Goal: Task Accomplishment & Management: Manage account settings

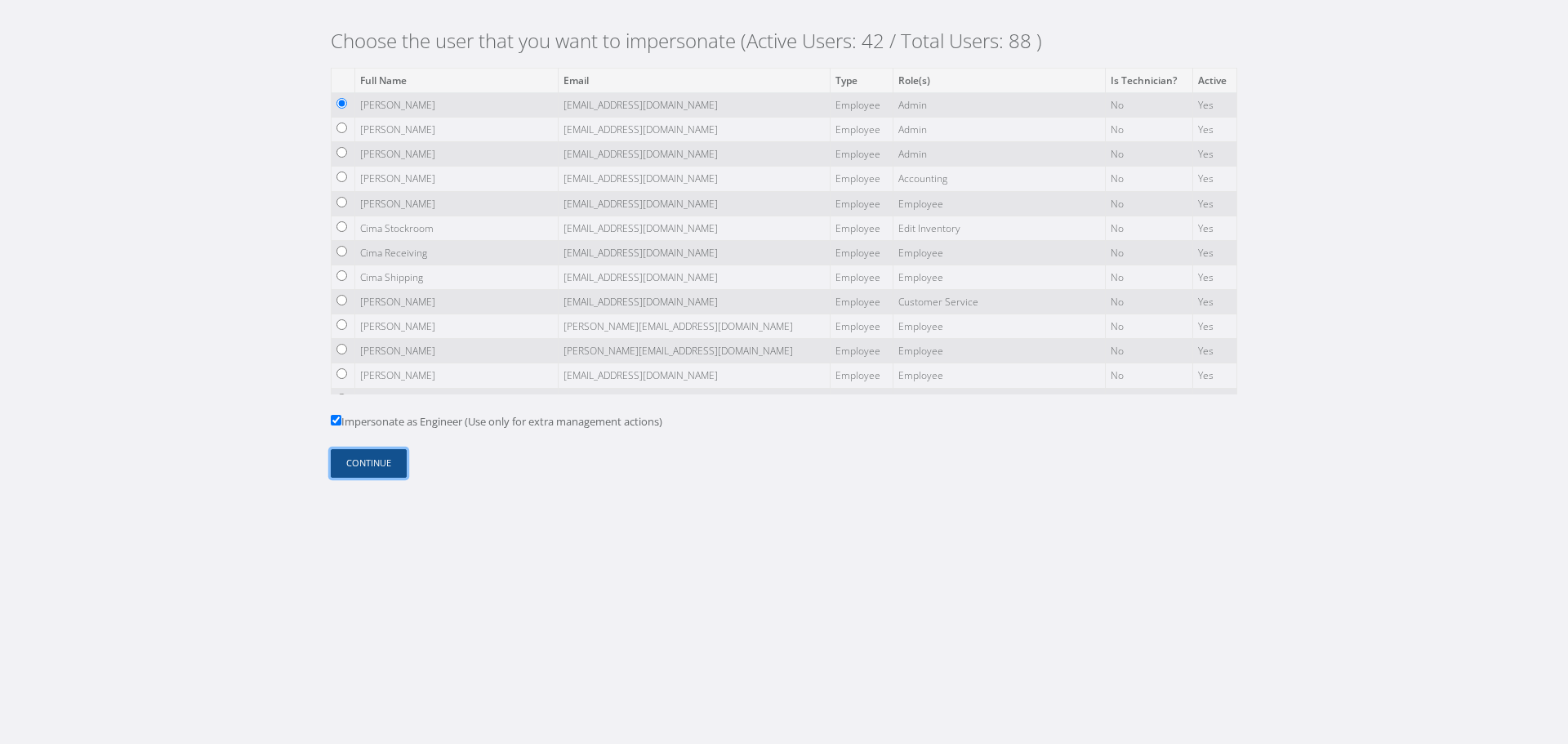
click at [377, 472] on button "Continue" at bounding box center [369, 463] width 76 height 28
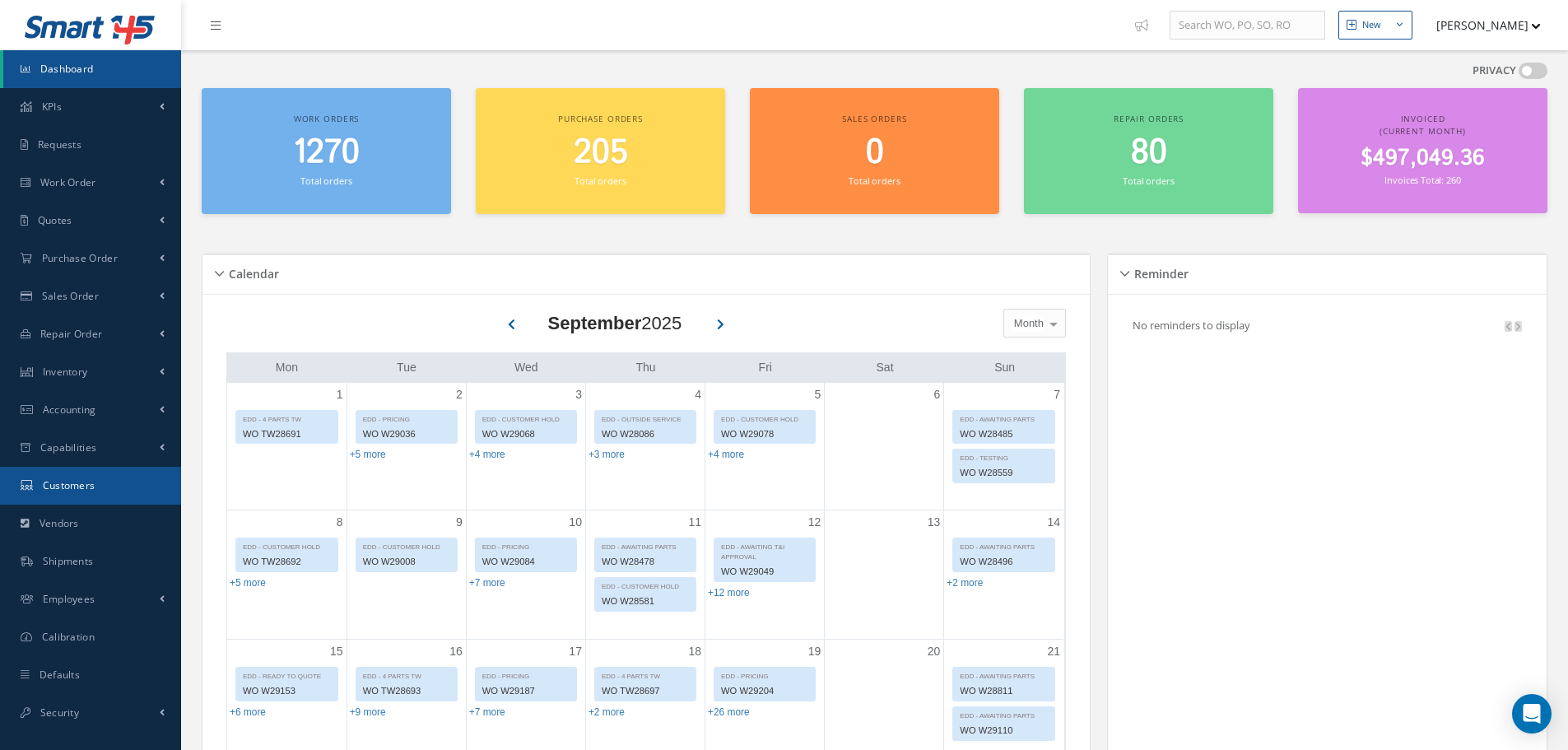
click at [100, 481] on link "Customers" at bounding box center [90, 486] width 181 height 38
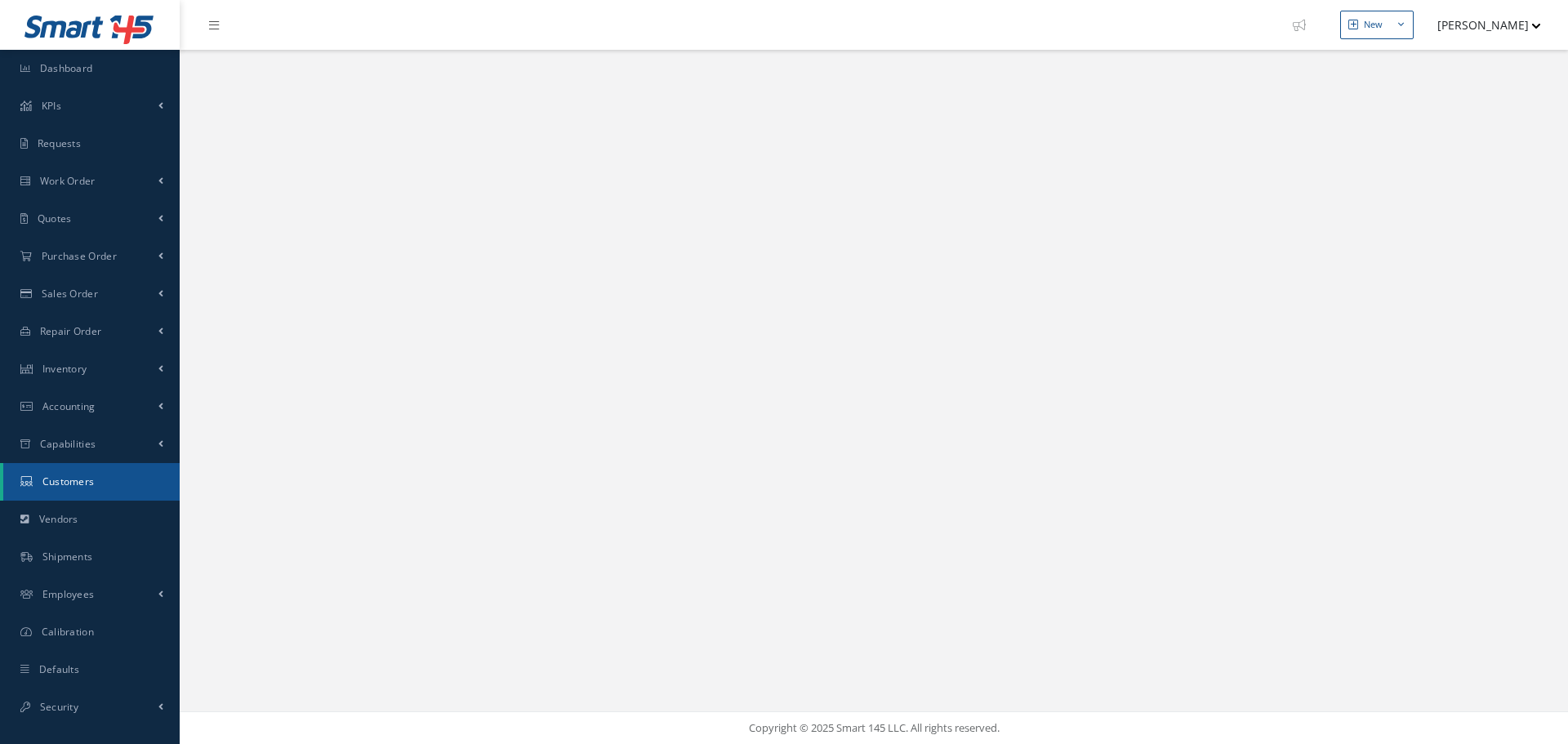
select select "25"
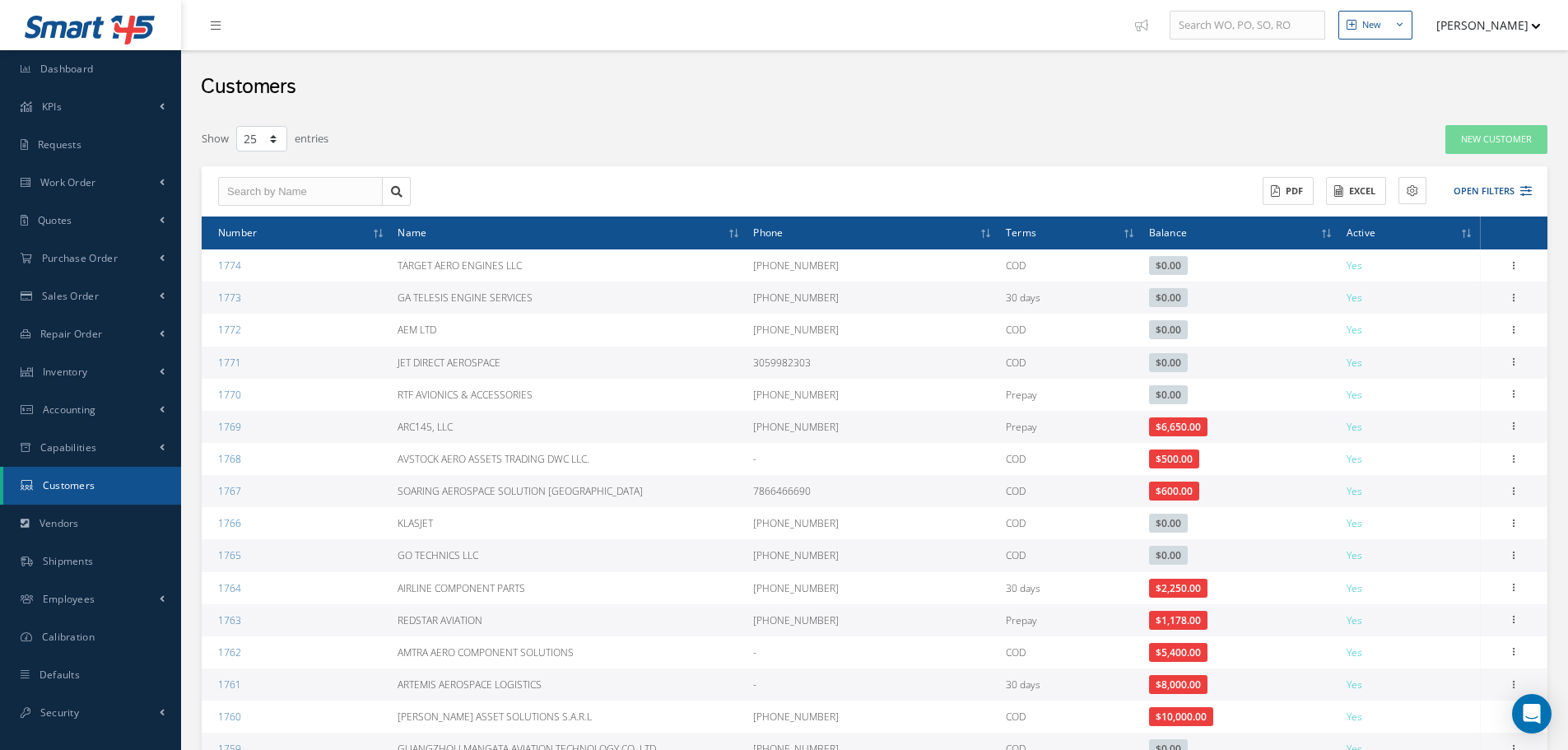
click at [1534, 201] on div "ACTIONS Receive Payments Select Customer CIMA AVIATION APS GLOBAL CORP 111REPAI…" at bounding box center [1206, 192] width 663 height 29
click at [1524, 188] on icon at bounding box center [1526, 191] width 12 height 12
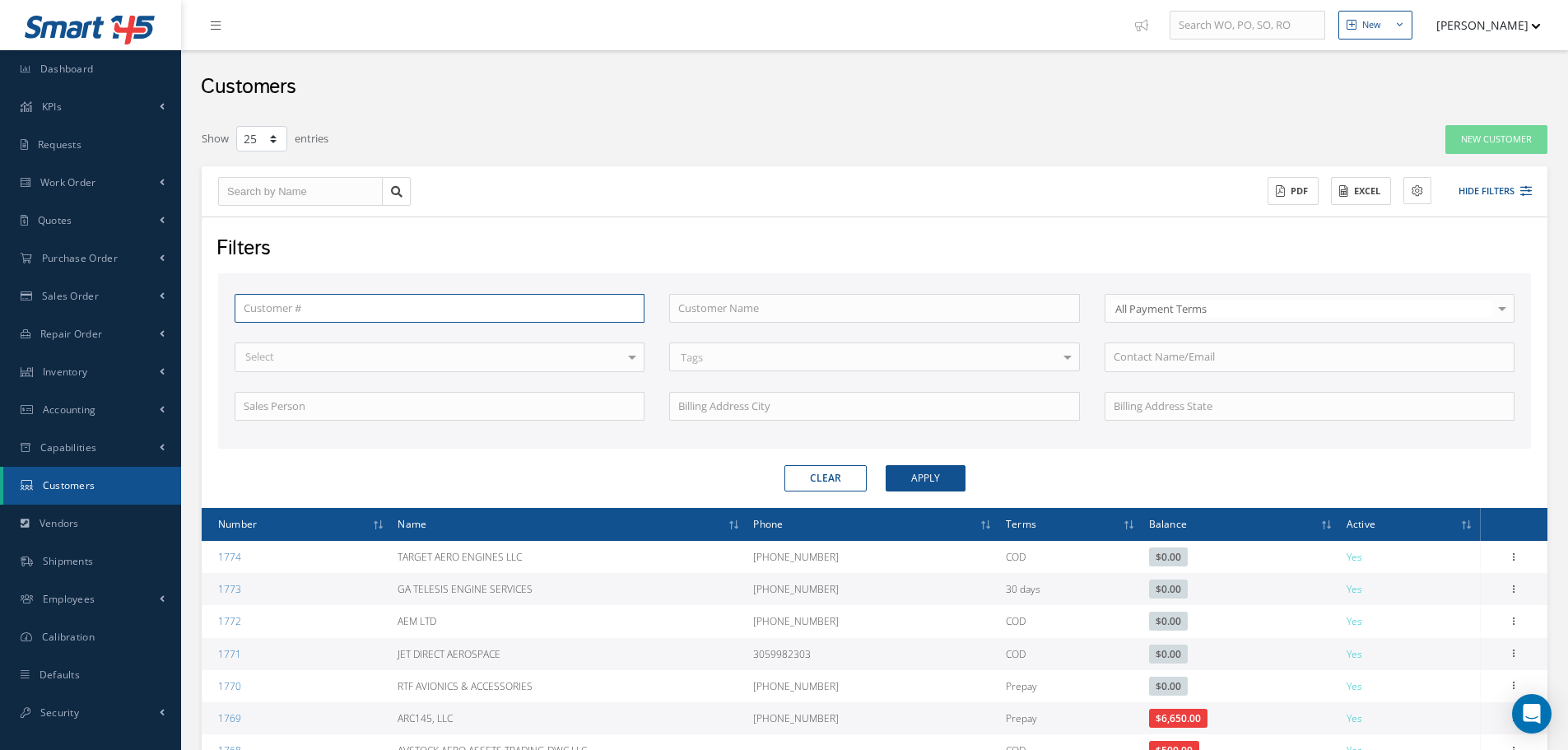
click at [301, 308] on input "text" at bounding box center [439, 308] width 410 height 30
paste input "1646"
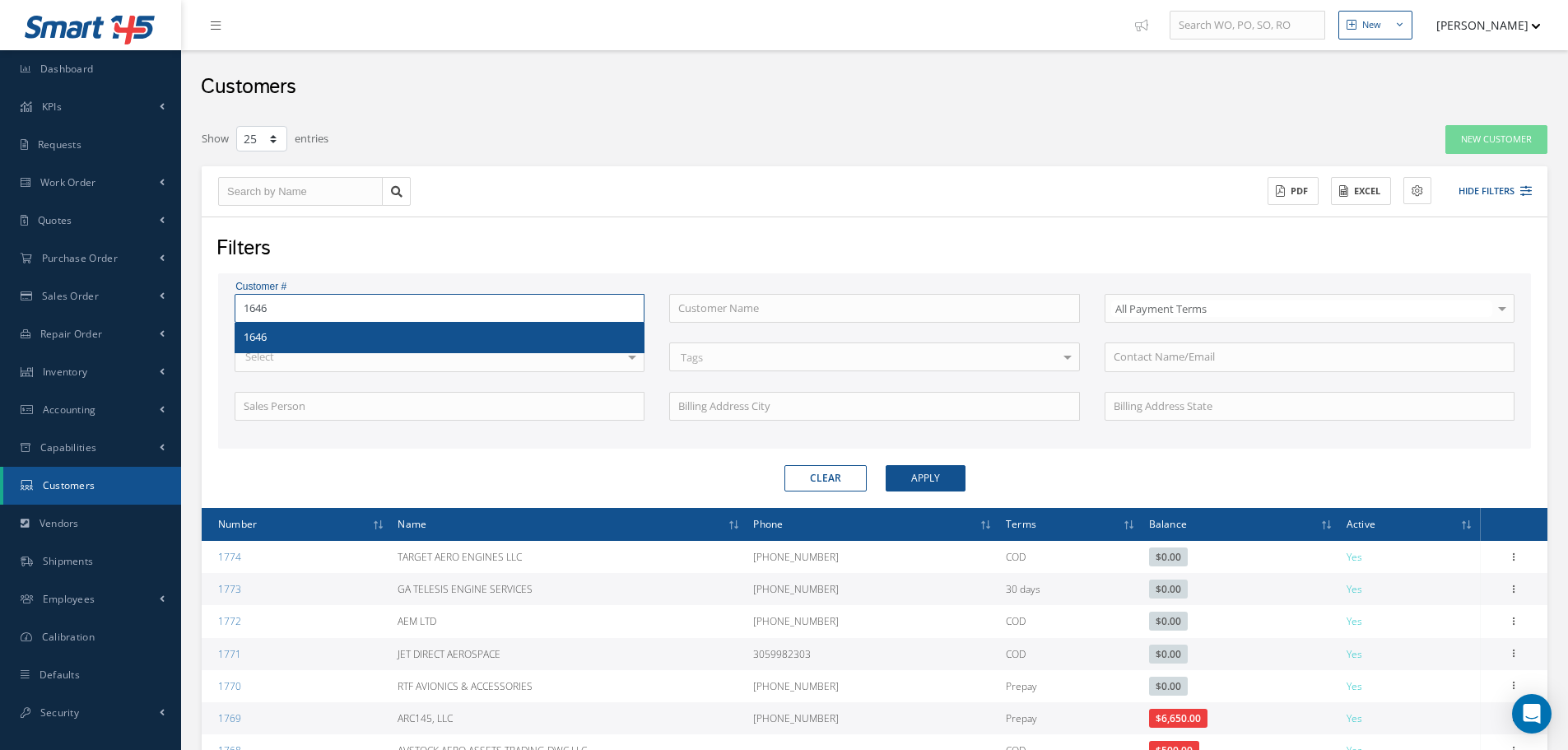
type input "1646"
click at [297, 327] on div "1646" at bounding box center [439, 337] width 408 height 30
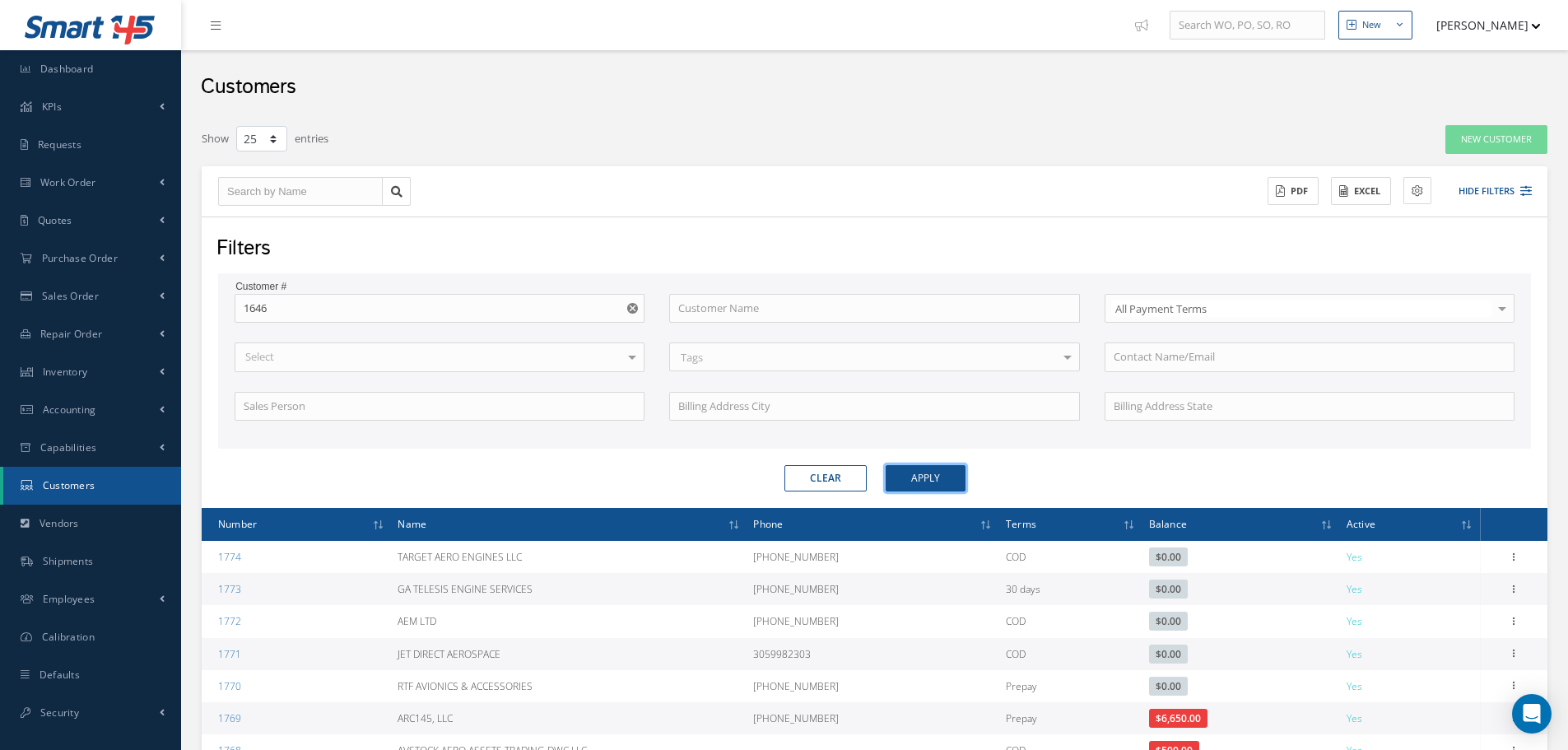
click at [917, 487] on button "Apply" at bounding box center [925, 478] width 80 height 26
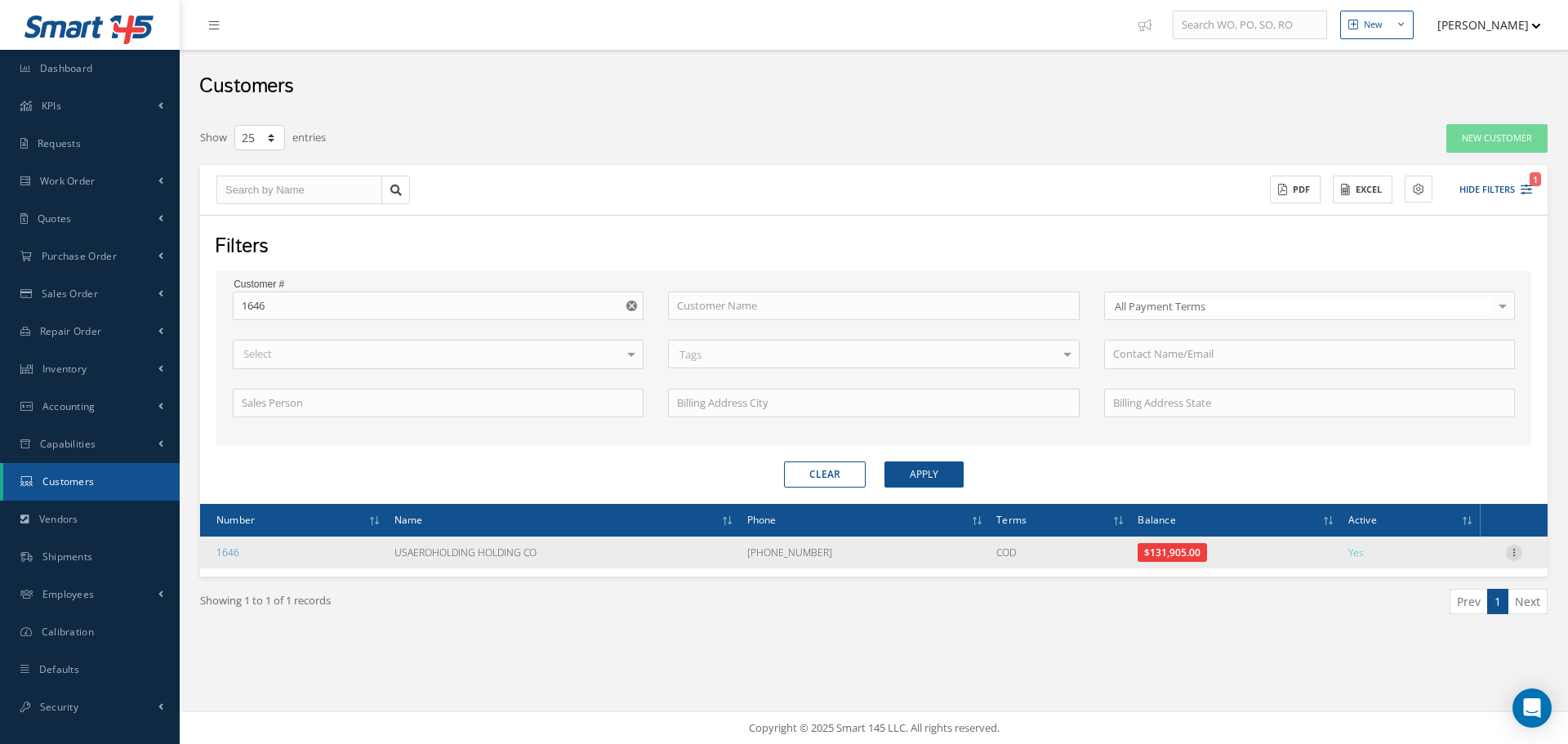
click at [1512, 552] on icon at bounding box center [1514, 551] width 16 height 13
click at [1477, 581] on link "Edit" at bounding box center [1439, 580] width 129 height 21
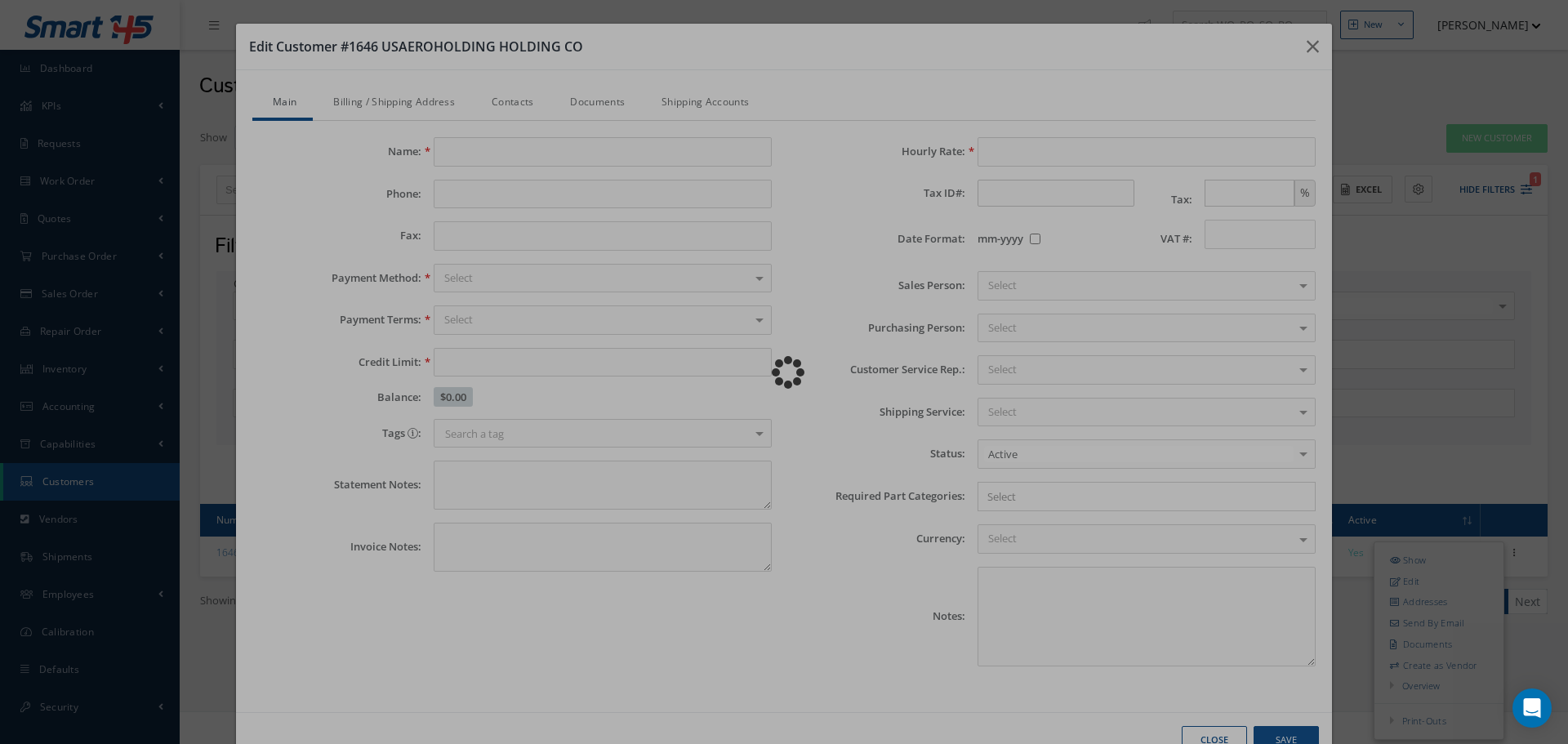
type input "USAEROHOLDING HOLDING CO"
type input "[PHONE_NUMBER]"
type input "0.00"
type input "100.00"
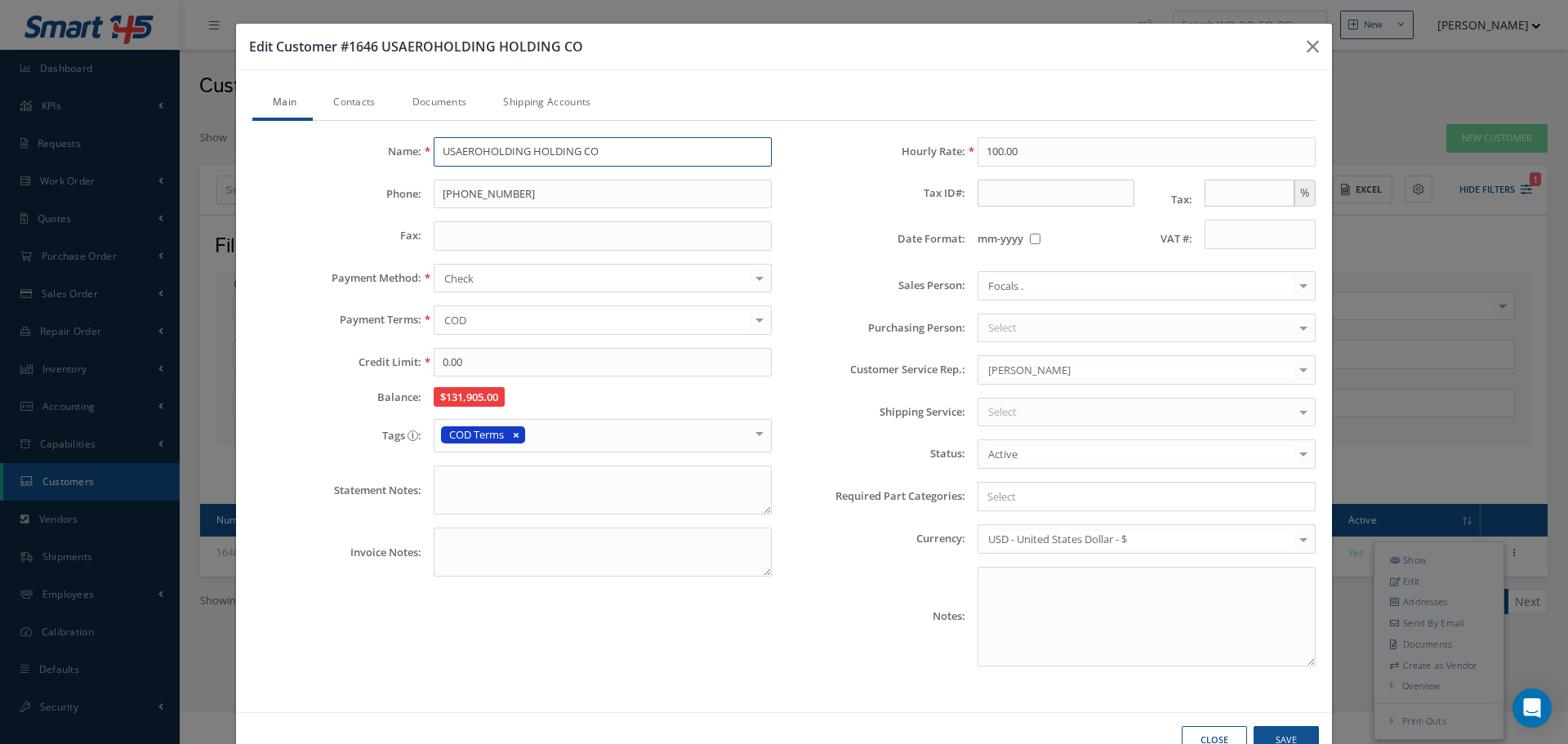
drag, startPoint x: 594, startPoint y: 147, endPoint x: 437, endPoint y: 142, distance: 157.1
click at [437, 142] on input "USAEROHOLDING HOLDING CO" at bounding box center [603, 152] width 338 height 29
paste input "Aerospace Holding Co."
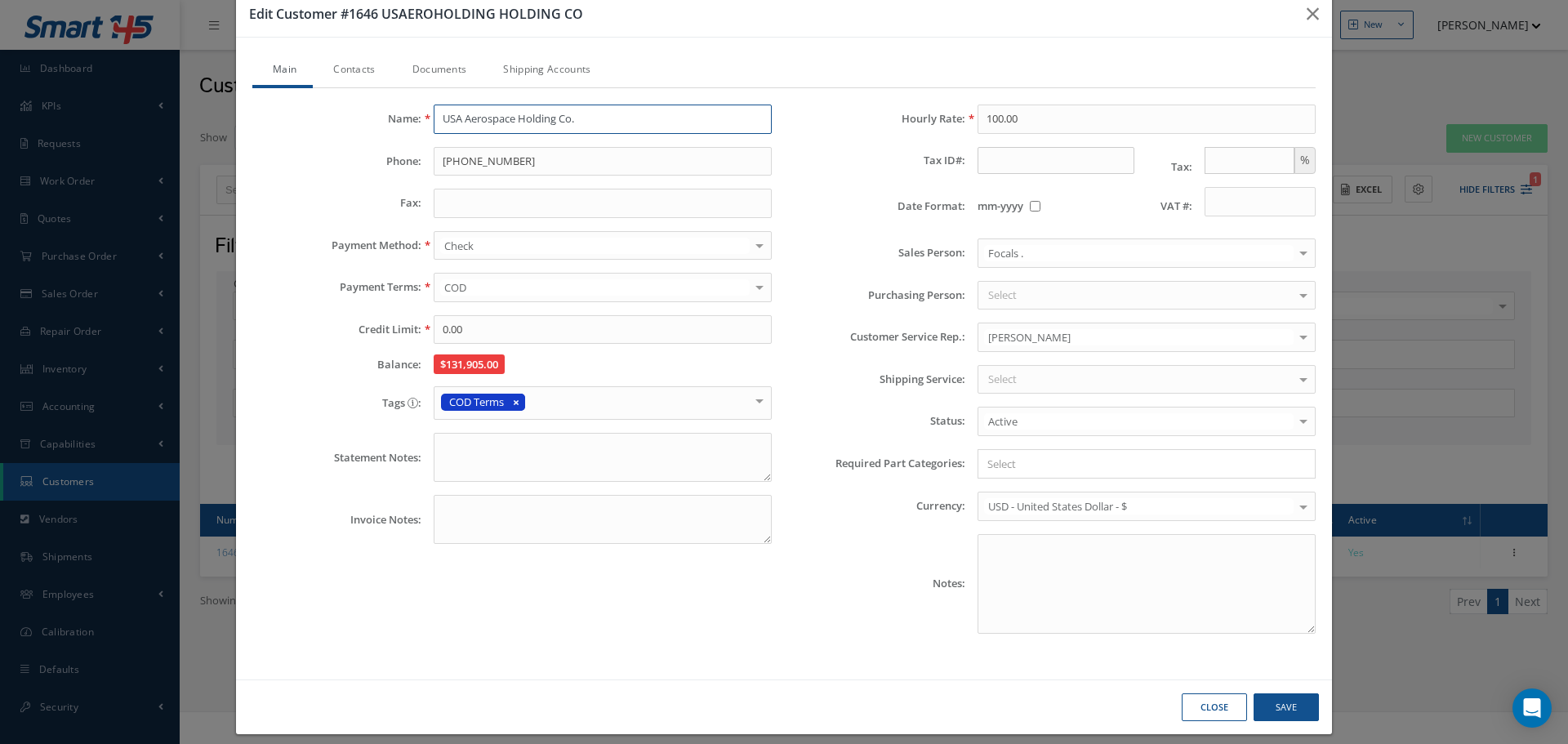
scroll to position [47, 0]
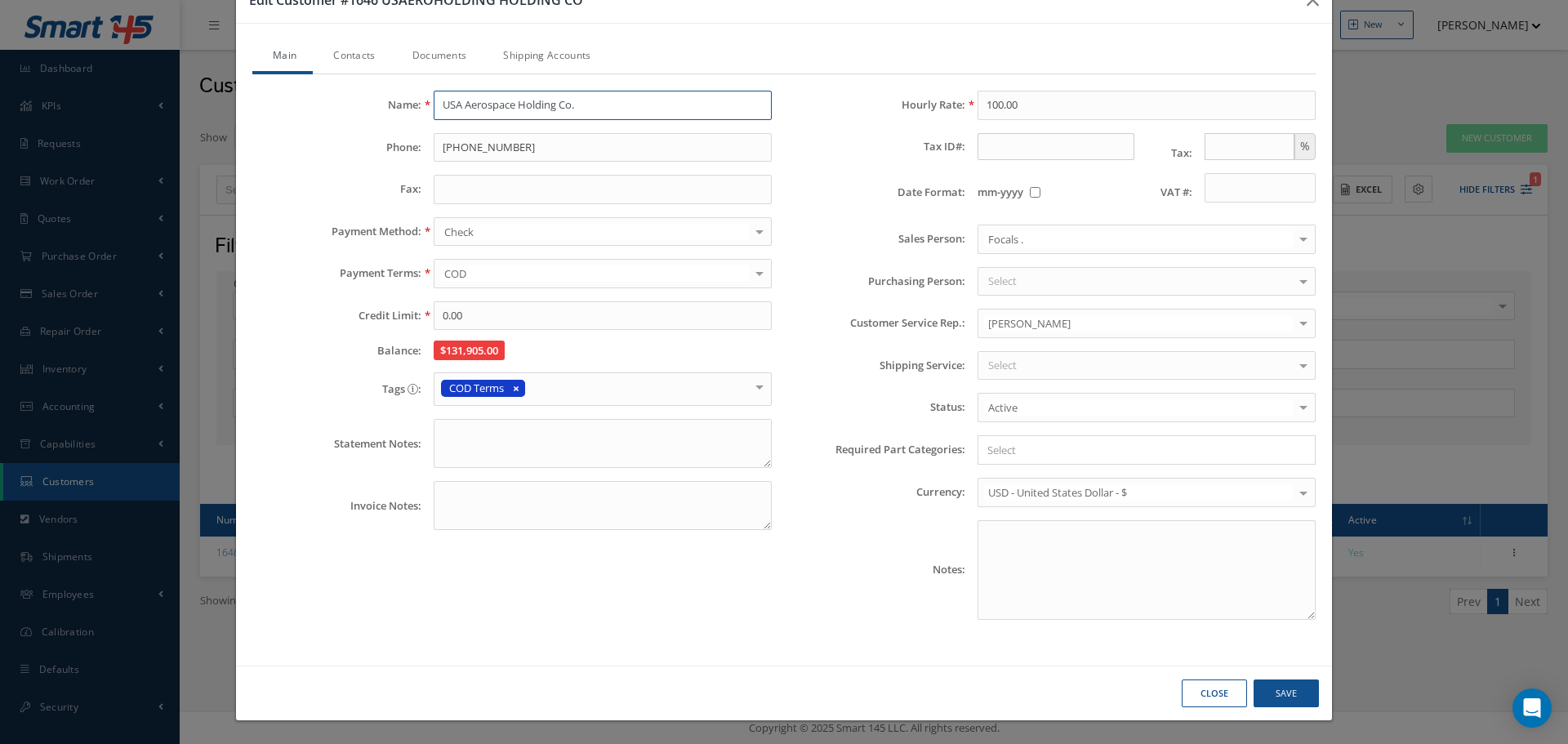
type input "USA Aerospace Holding Co."
click at [339, 47] on link "Contacts" at bounding box center [352, 57] width 79 height 34
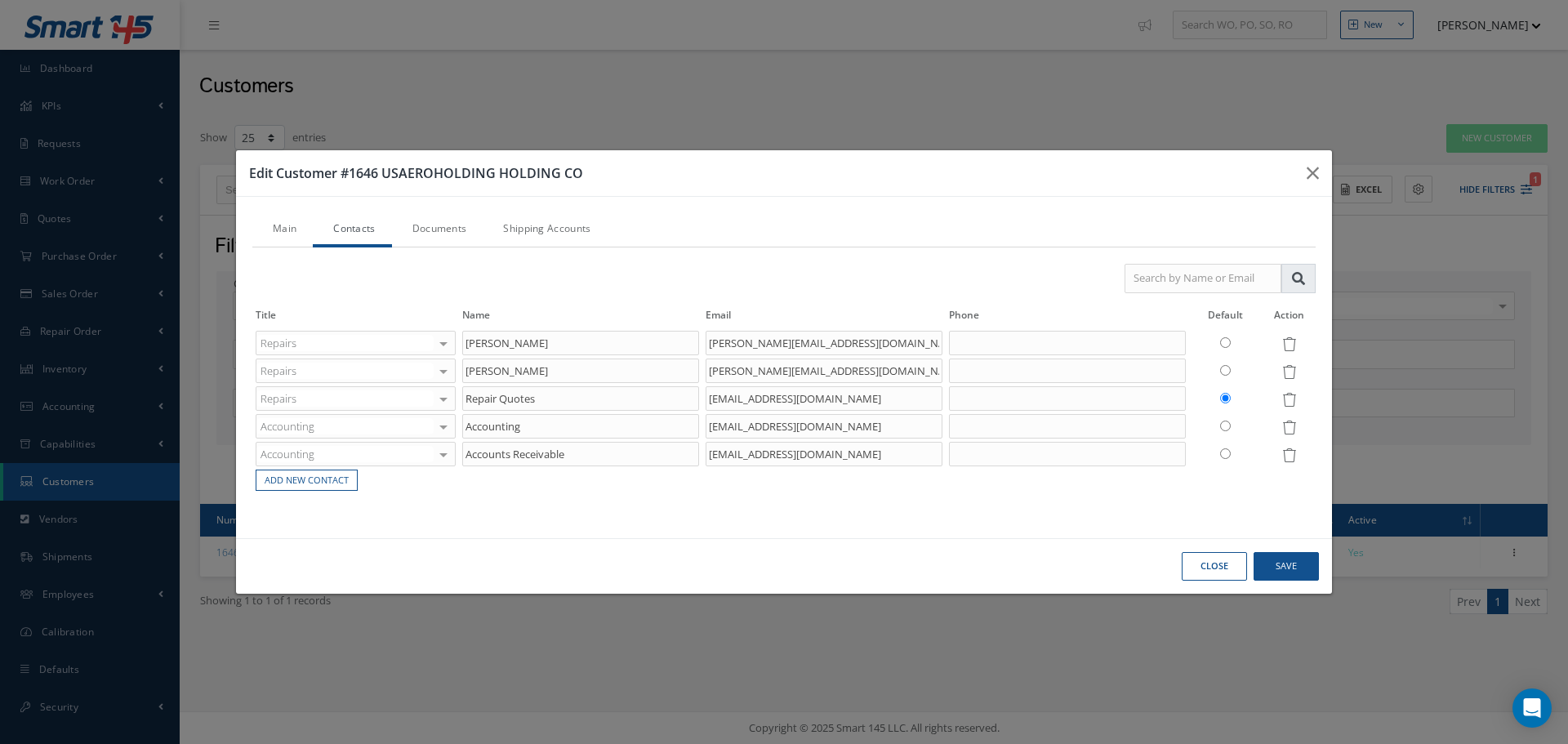
click at [265, 223] on link "Main" at bounding box center [282, 230] width 60 height 34
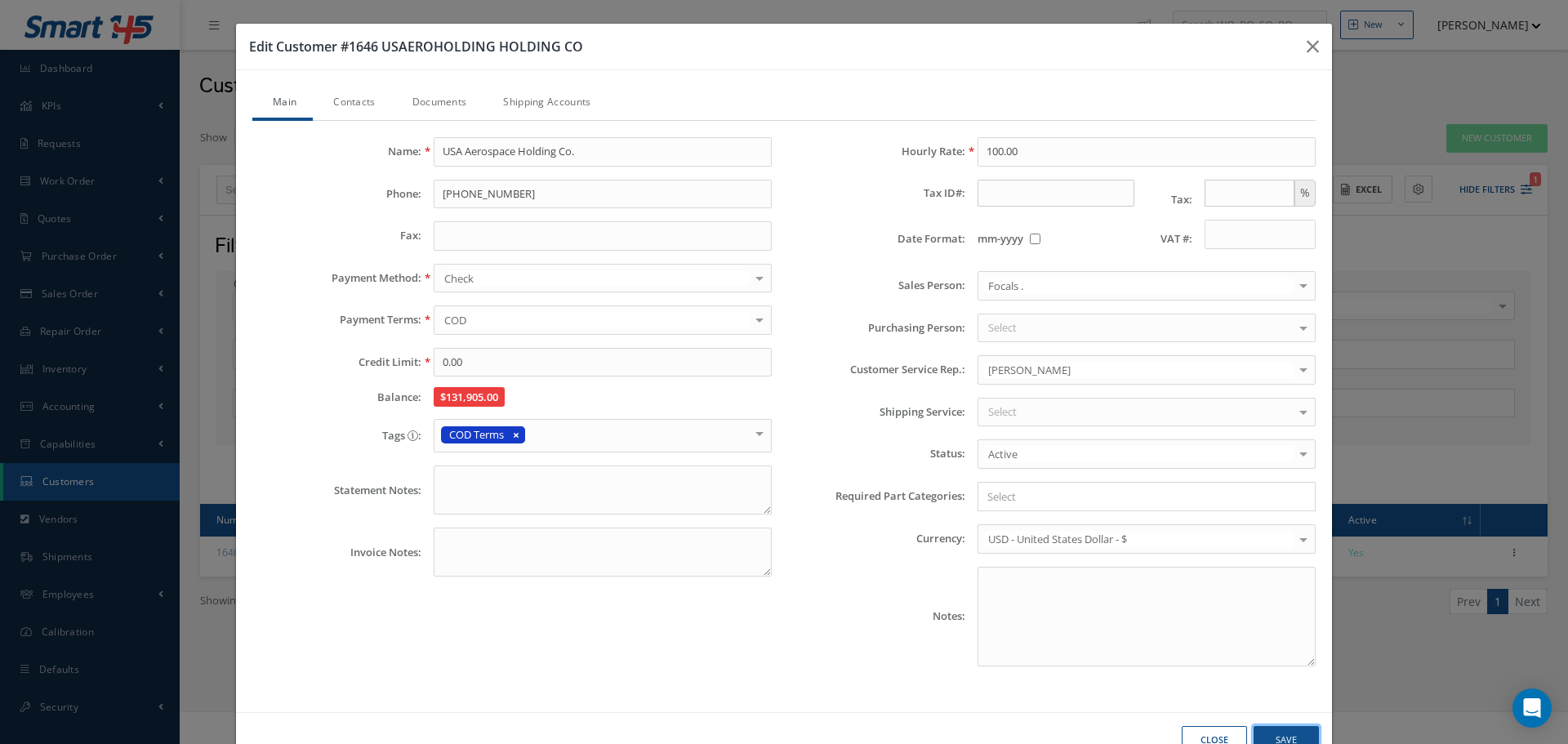
click at [1281, 731] on button "Save" at bounding box center [1286, 740] width 65 height 28
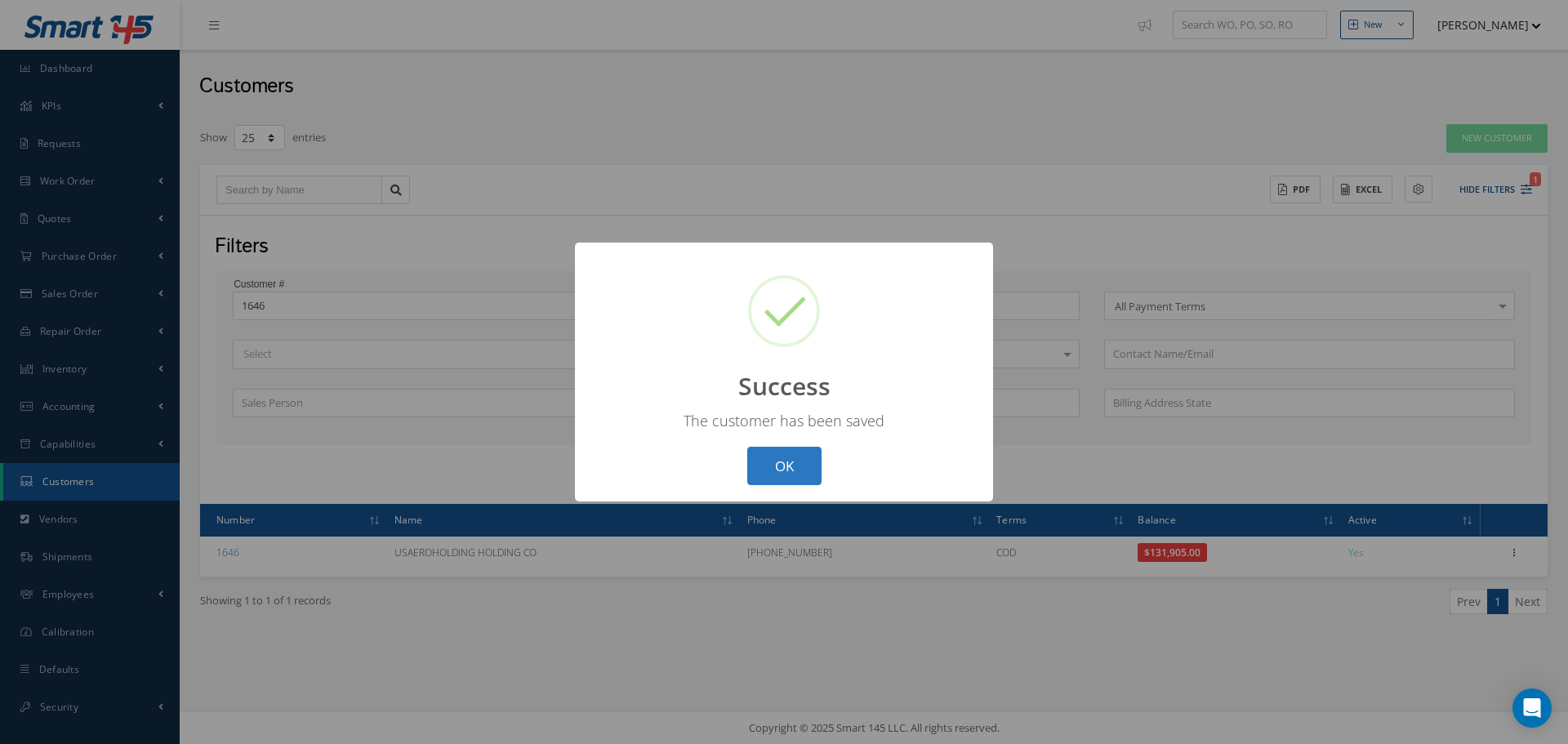
click at [806, 457] on button "OK" at bounding box center [784, 466] width 75 height 39
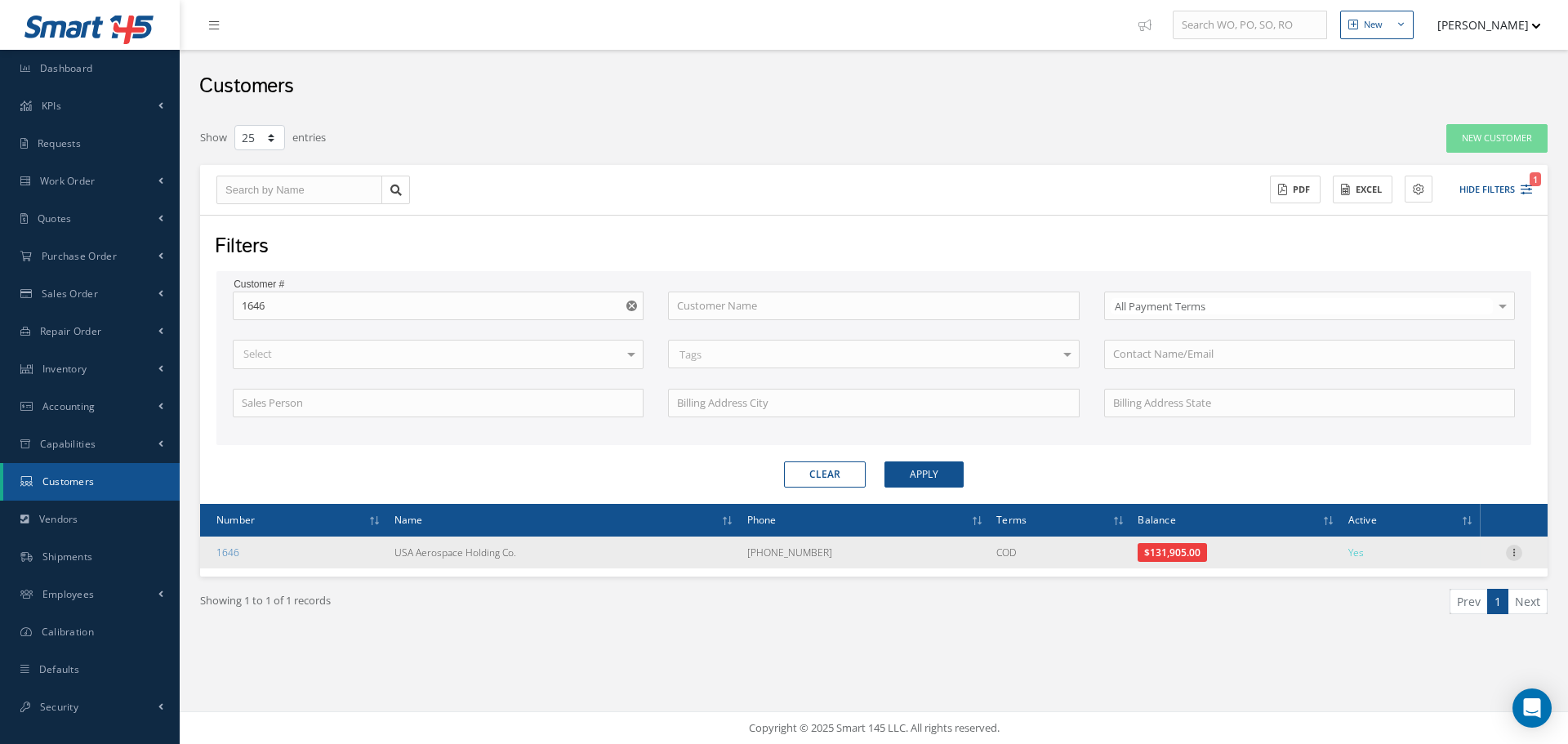
click at [1514, 552] on icon at bounding box center [1514, 551] width 16 height 13
click at [1465, 607] on link "Addresses" at bounding box center [1439, 602] width 129 height 21
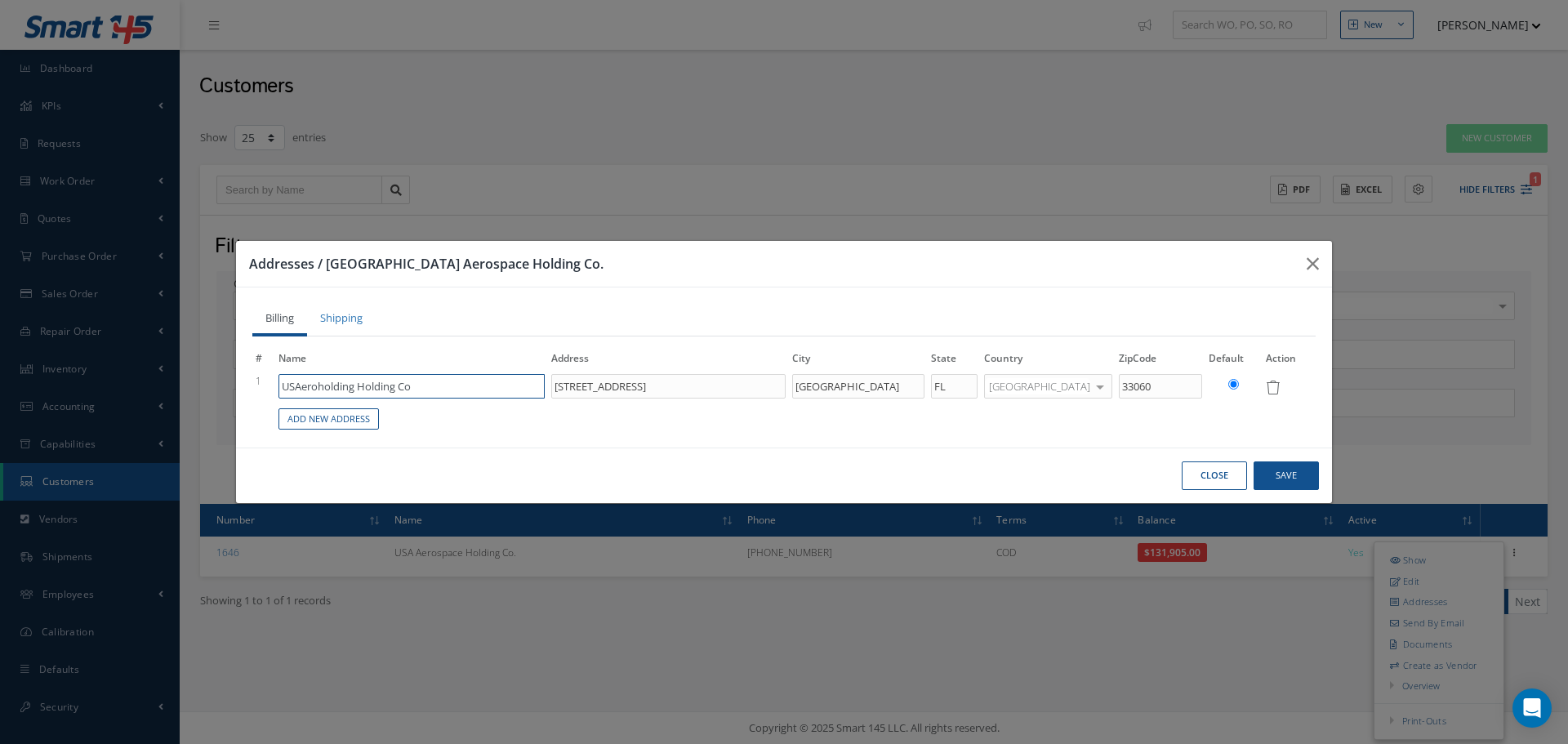
type input "[STREET_ADDRESS]"
click at [430, 395] on input "USAeroholding Holding Co" at bounding box center [411, 385] width 267 height 24
click at [448, 393] on input "USAeroholding Holding Co" at bounding box center [411, 385] width 267 height 24
drag, startPoint x: 440, startPoint y: 390, endPoint x: 272, endPoint y: 390, distance: 168.0
click at [273, 390] on tr "1 USAeroholding Holding Co No Match Found [STREET_ADDRESS] [GEOGRAPHIC_DATA] Ãƒ…" at bounding box center [784, 385] width 1063 height 28
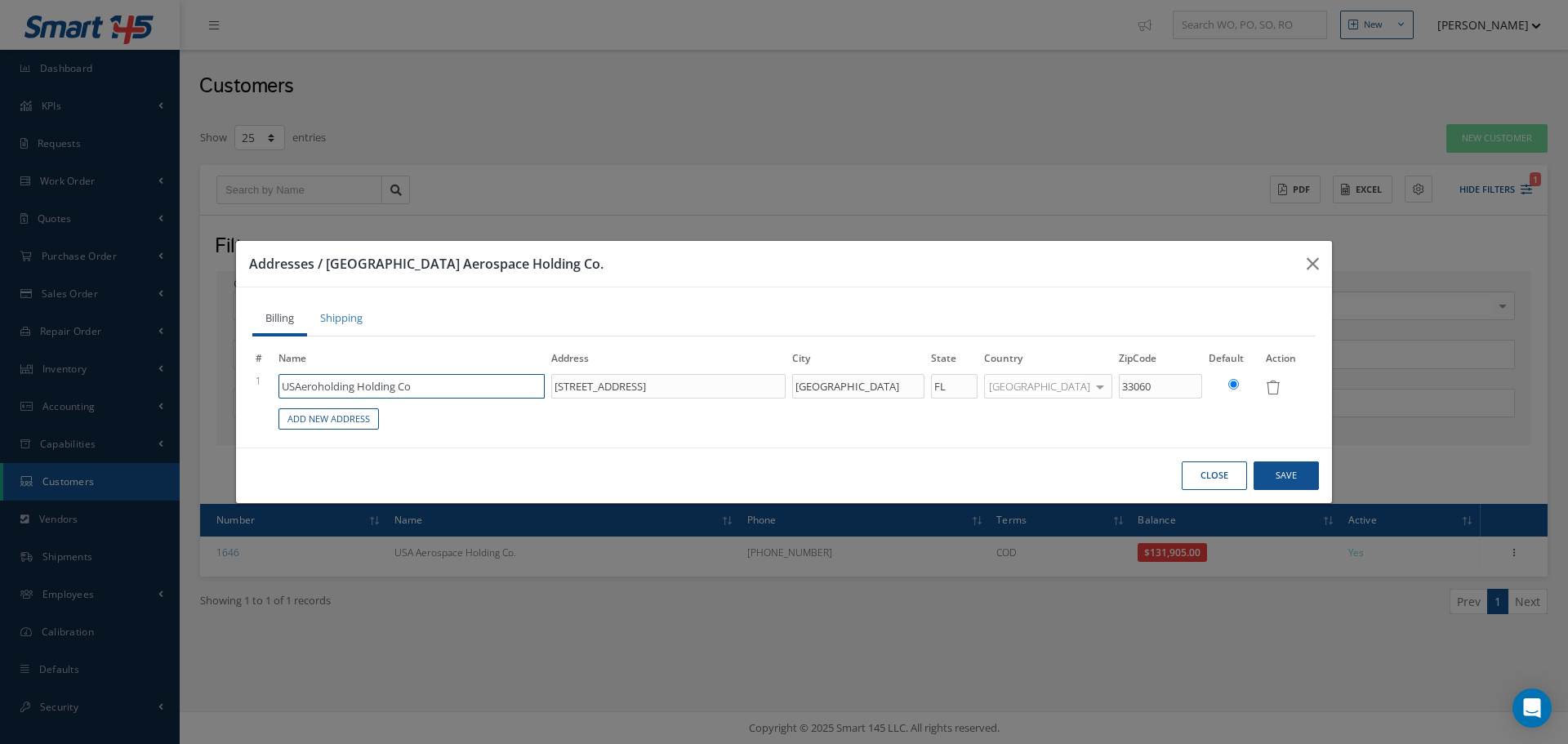
paste input "Aerospace Holding Co."
type input "USA Aerospace Holding Co."
click at [435, 408] on div "USA Aerospace Holding Co." at bounding box center [411, 411] width 248 height 14
type input "[STREET_ADDRESS]"
type input "USA Aerospace Holding Co."
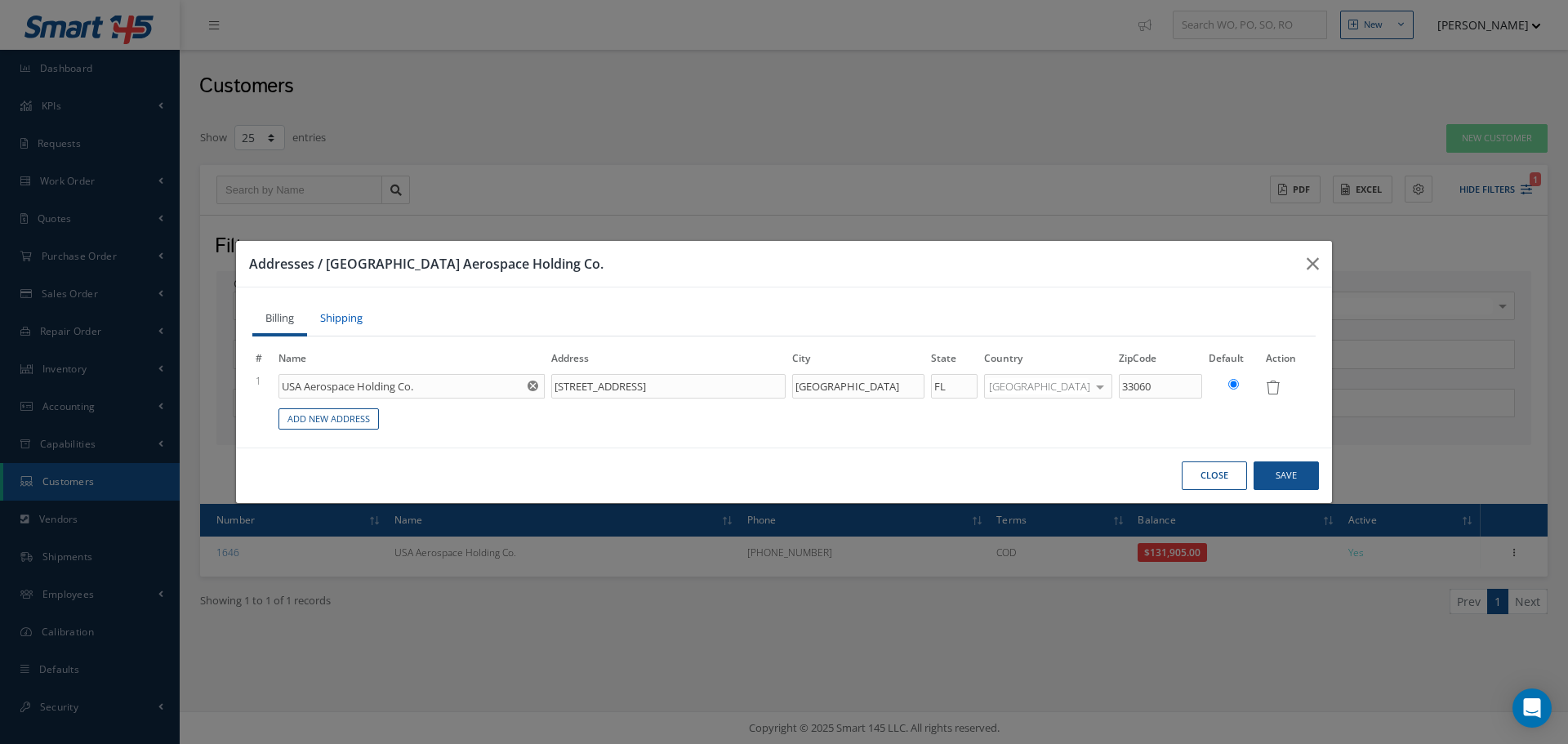
click at [348, 313] on link "Shipping" at bounding box center [341, 320] width 69 height 33
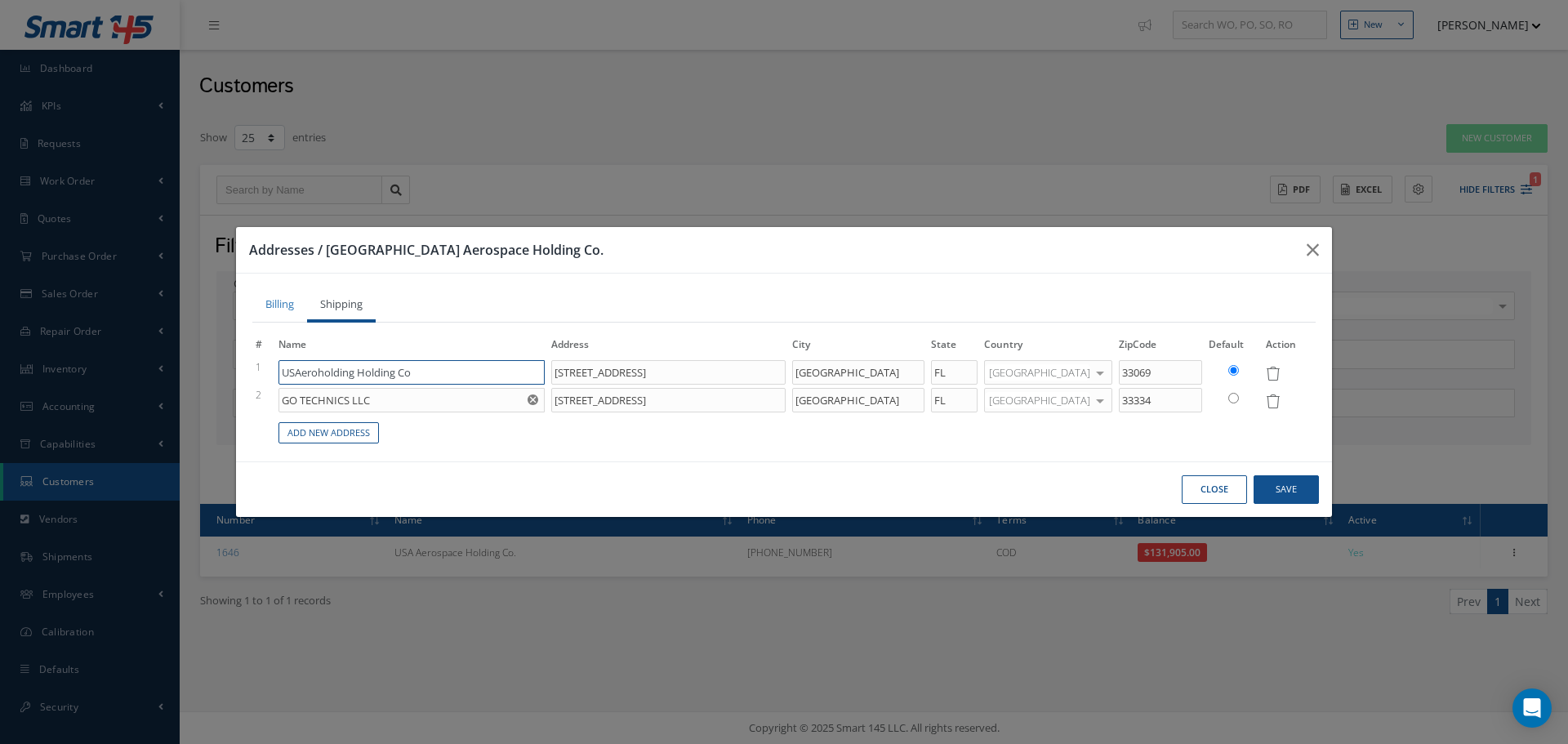
drag, startPoint x: 436, startPoint y: 370, endPoint x: 273, endPoint y: 375, distance: 163.1
click at [273, 375] on tr "1 USAeroholding Holding Co No Match Found [STREET_ADDRESS] [GEOGRAPHIC_DATA] Ãƒ…" at bounding box center [784, 372] width 1063 height 28
paste input "Aerospace Holding Co."
click at [420, 370] on input "USA Aerospace Holding Co." at bounding box center [411, 372] width 267 height 24
type input "USA Aerospace Holding Co."
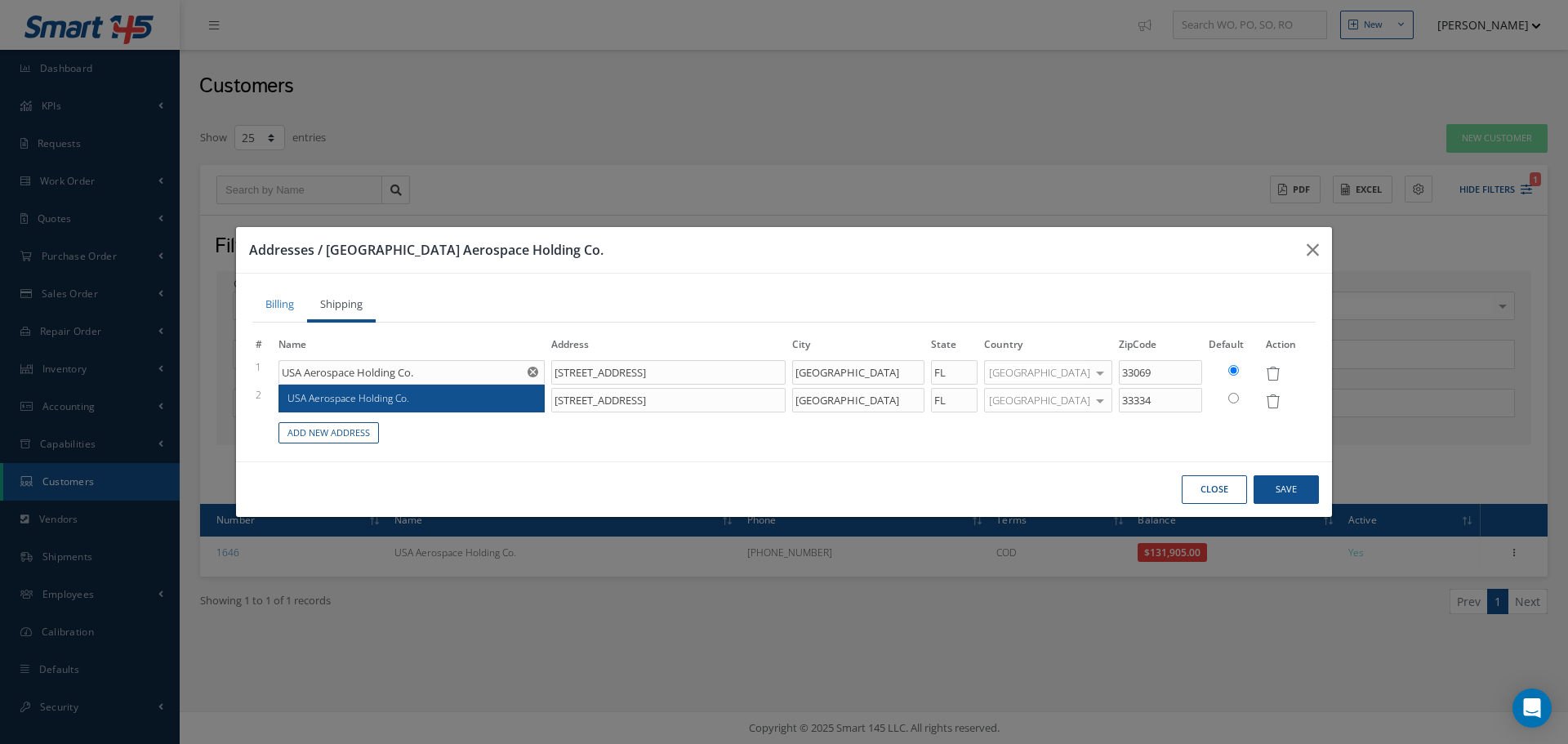
click at [422, 402] on div "USA Aerospace Holding Co." at bounding box center [411, 398] width 248 height 14
type input "[STREET_ADDRESS]"
click at [267, 303] on link "Billing" at bounding box center [279, 306] width 54 height 33
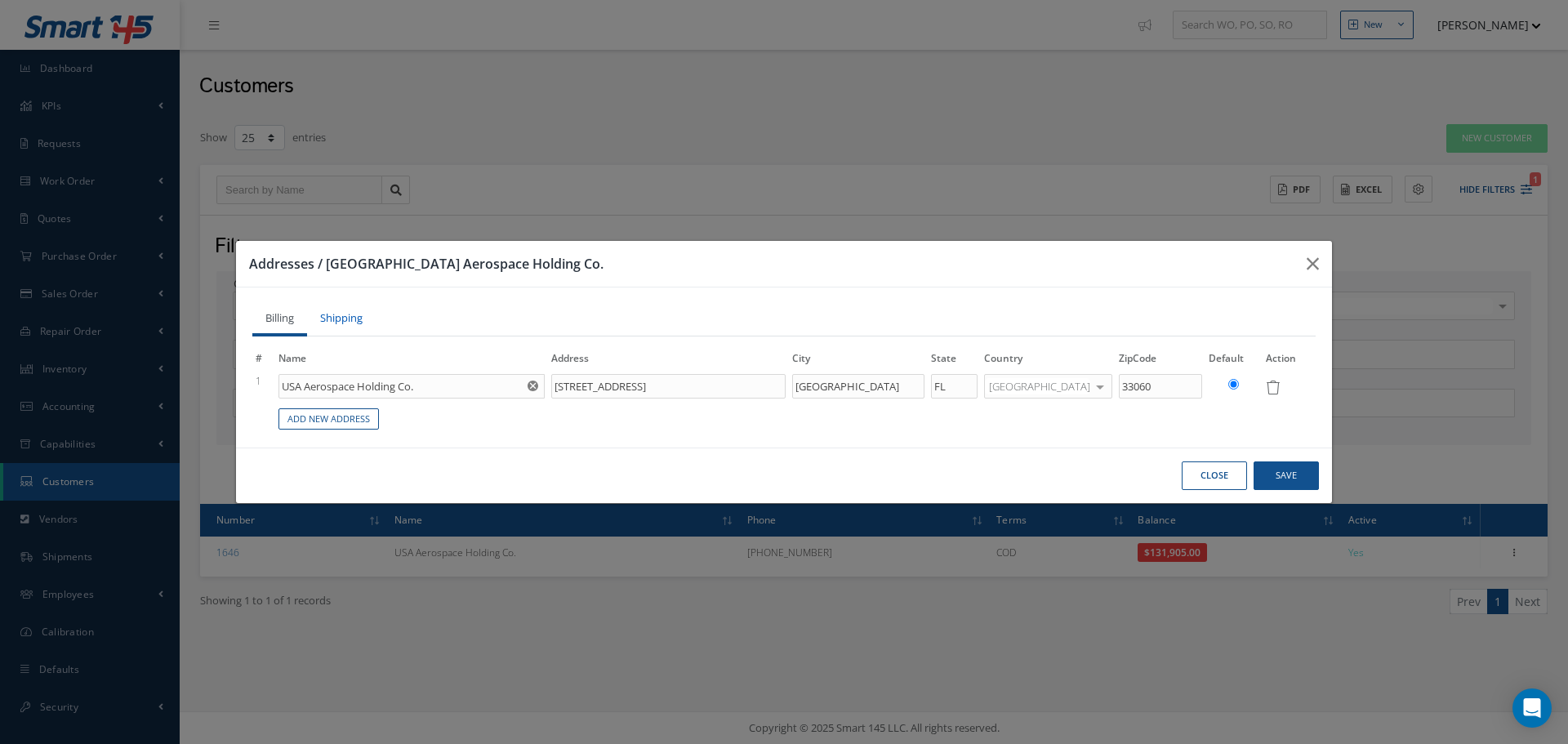
click at [344, 309] on link "Shipping" at bounding box center [341, 320] width 69 height 33
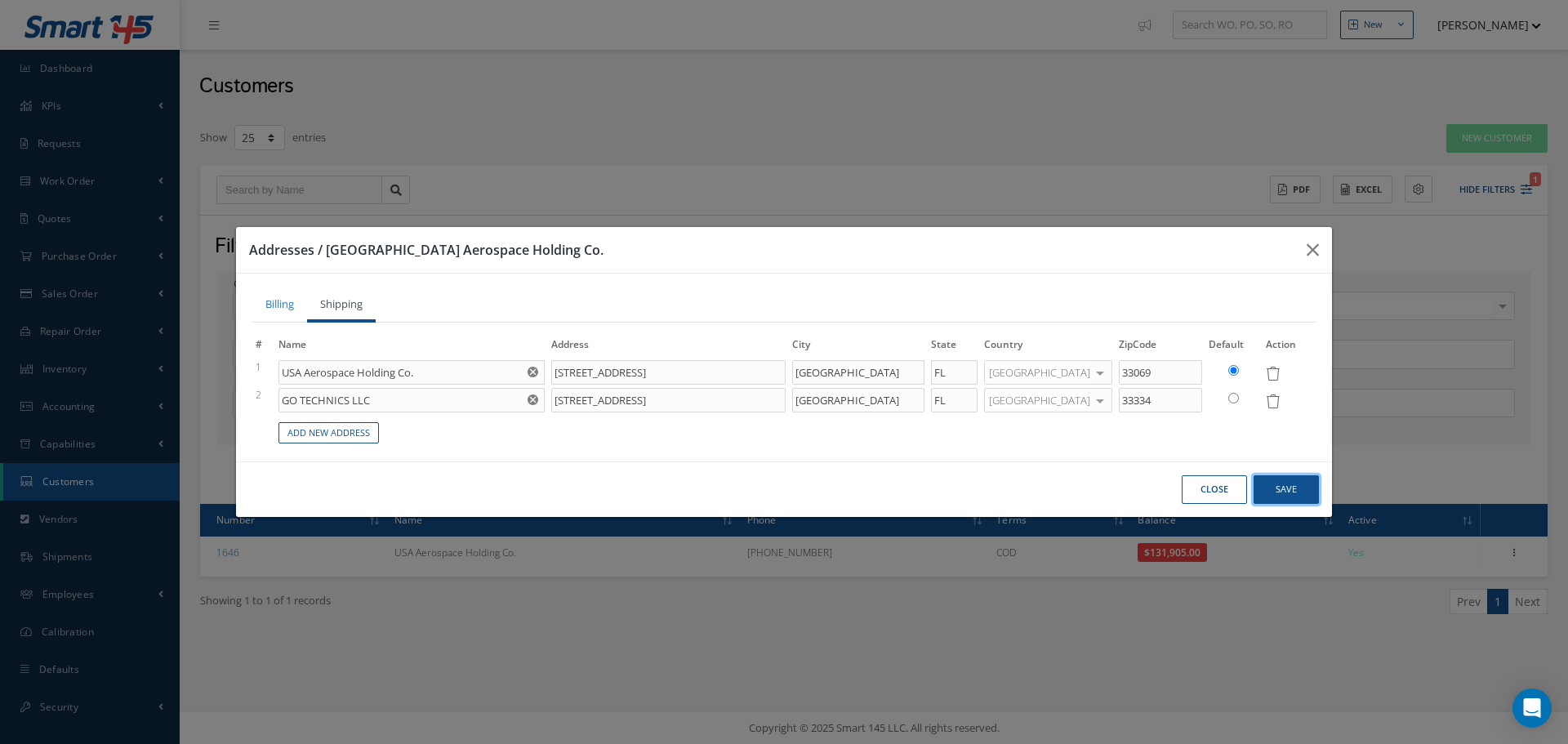
click at [1290, 486] on button "Save" at bounding box center [1286, 489] width 65 height 28
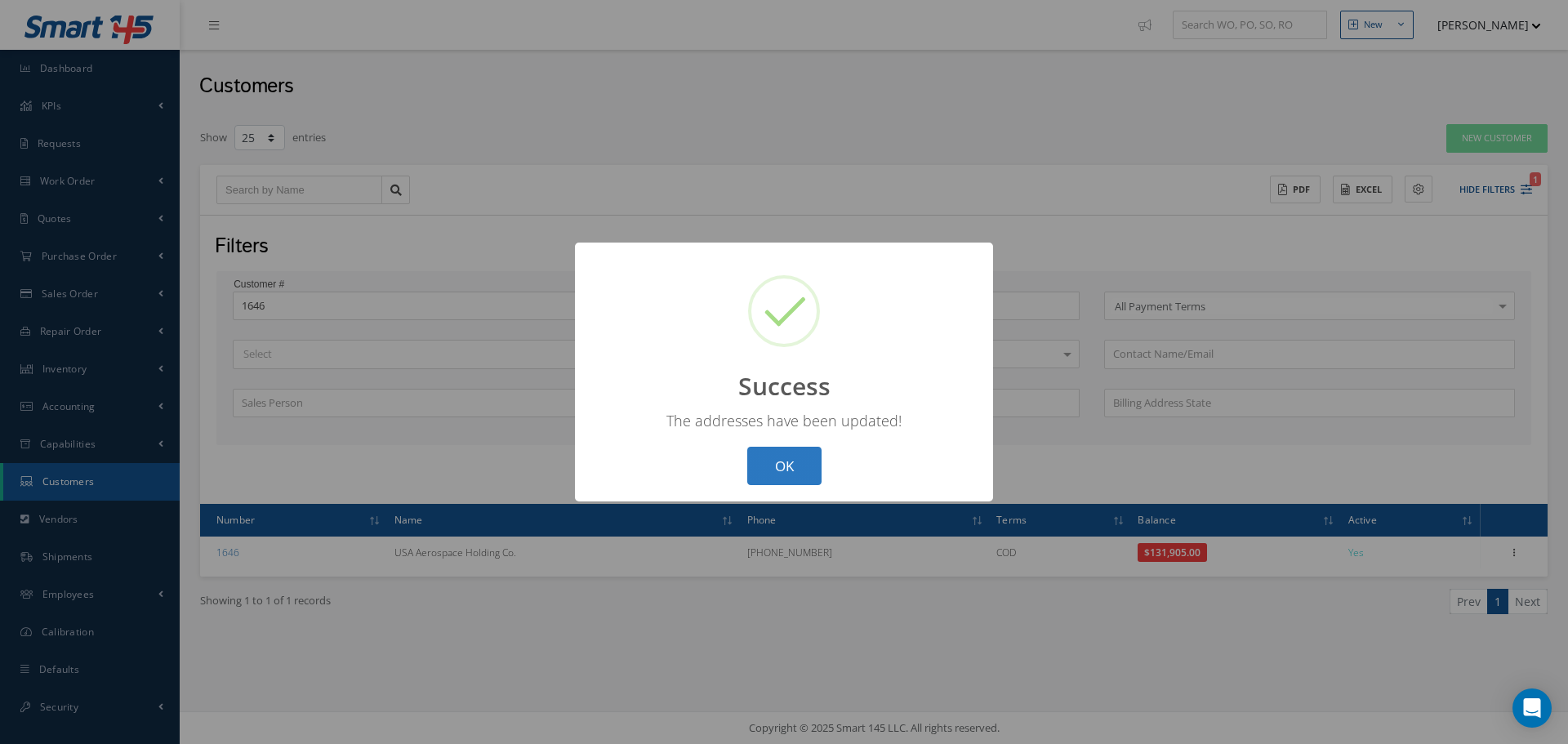
click at [775, 460] on button "OK" at bounding box center [784, 466] width 75 height 39
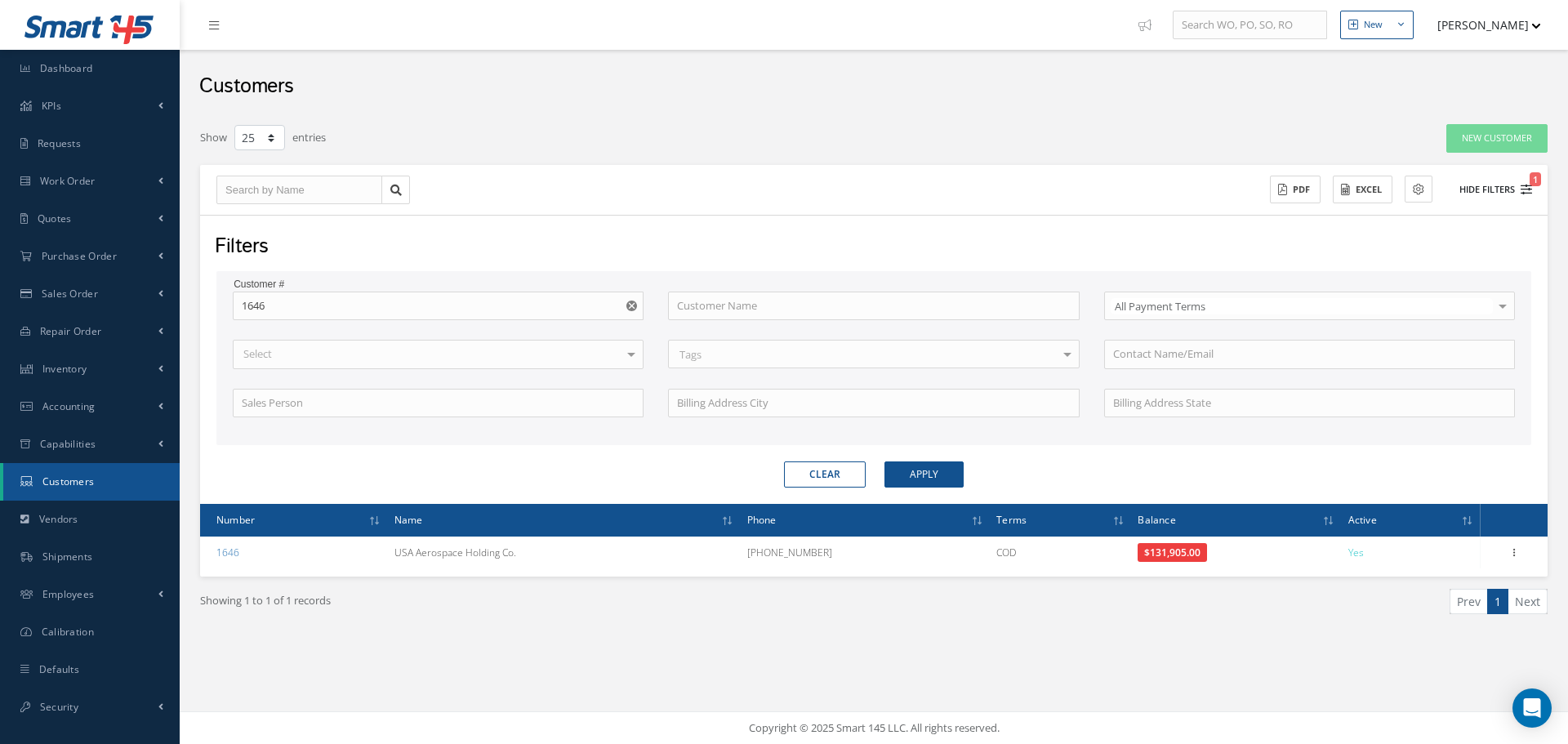
click at [1518, 189] on button "Hide Filters 1" at bounding box center [1488, 190] width 87 height 27
